Goal: Information Seeking & Learning: Learn about a topic

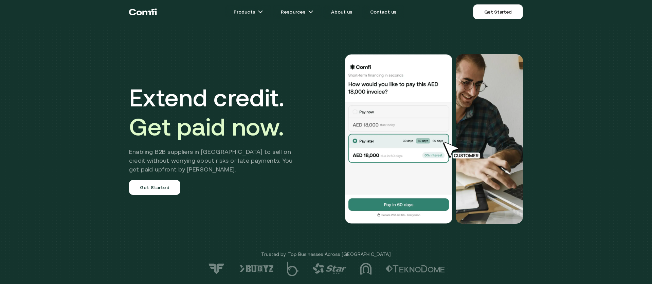
click at [268, 227] on div "Extend credit. Get paid now. Enabling B2B suppliers in MENA to sell on credit w…" at bounding box center [325, 139] width 407 height 224
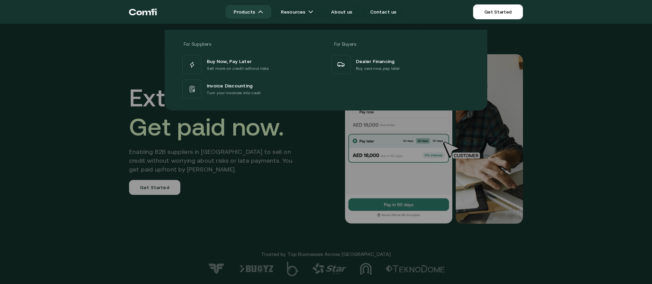
click at [253, 7] on link "Products" at bounding box center [248, 12] width 46 height 14
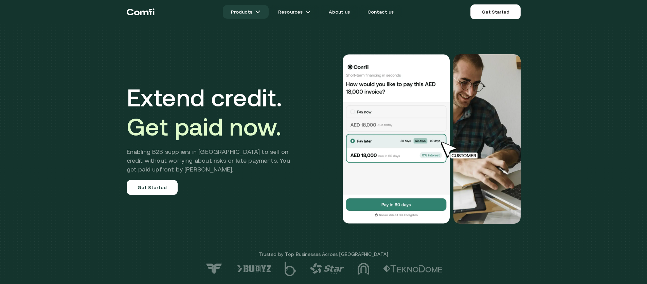
click at [254, 9] on link "Products" at bounding box center [246, 12] width 46 height 14
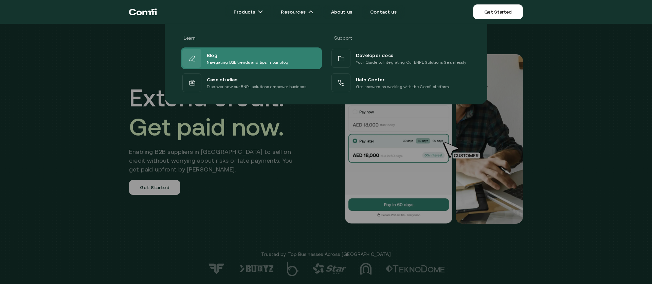
click at [231, 56] on div "Blog" at bounding box center [247, 55] width 81 height 8
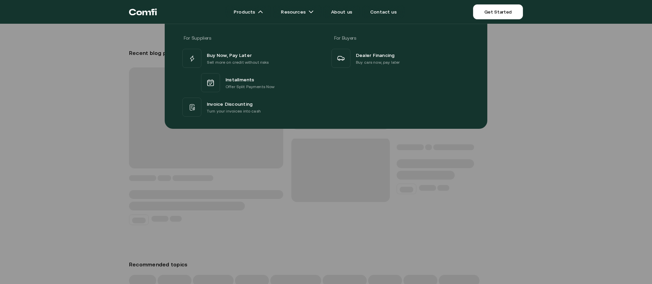
click at [250, 49] on div "Buy Now, Pay Later Sell more on credit without risks" at bounding box center [225, 58] width 87 height 19
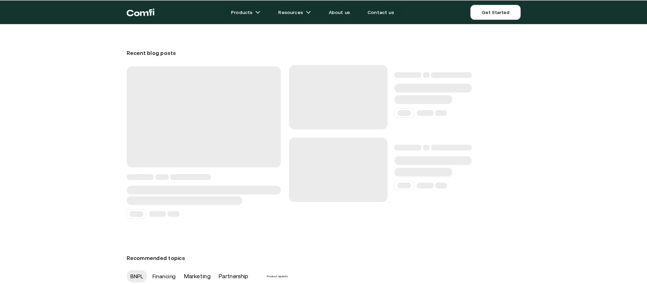
scroll to position [0, 0]
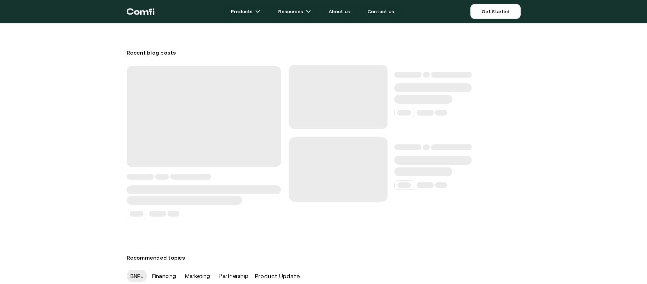
click at [138, 6] on icon "Return to the top of the Comfi home page" at bounding box center [141, 11] width 28 height 20
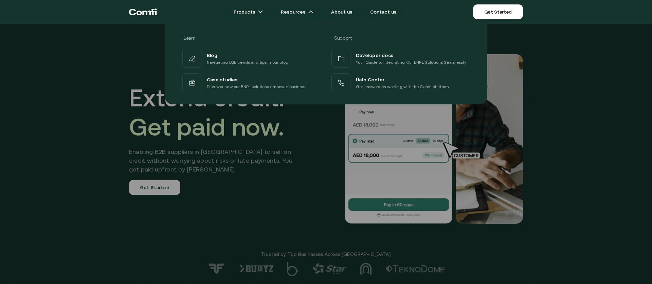
click at [272, 210] on div at bounding box center [326, 166] width 652 height 284
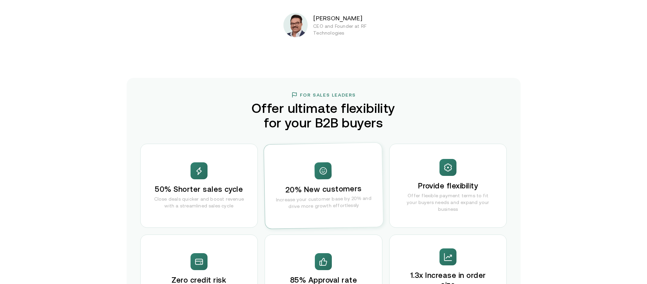
scroll to position [1279, 0]
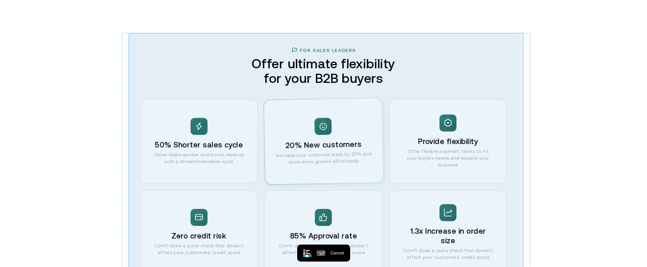
click at [438, 67] on div "For Sales Leaders Offer ultimate flexibility for your B2B buyers 50% Shorter sa…" at bounding box center [324, 160] width 394 height 255
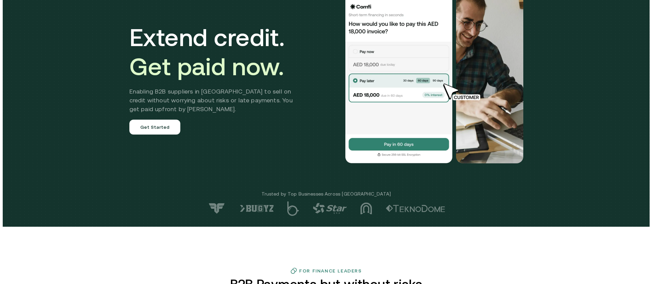
scroll to position [0, 0]
